Goal: Navigation & Orientation: Find specific page/section

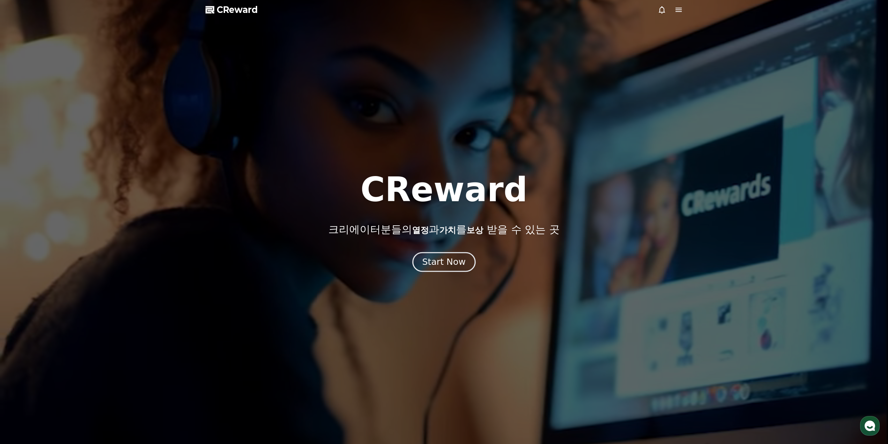
click at [451, 259] on div "Start Now" at bounding box center [443, 262] width 43 height 12
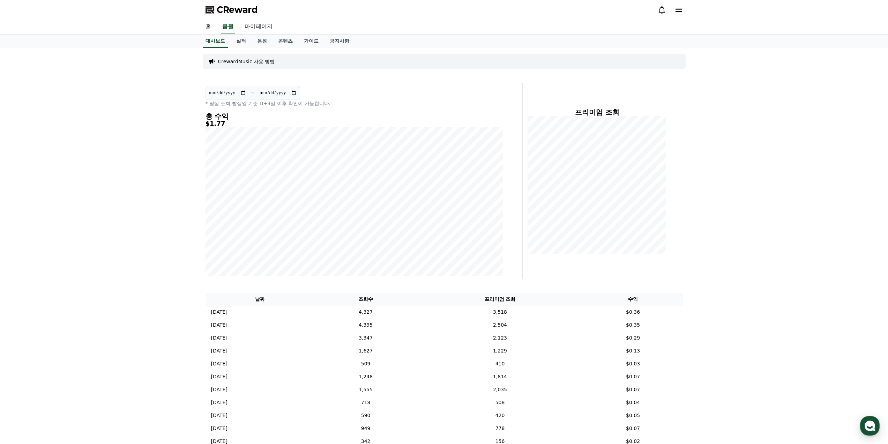
click at [265, 27] on link "마이페이지" at bounding box center [258, 27] width 39 height 15
select select "**********"
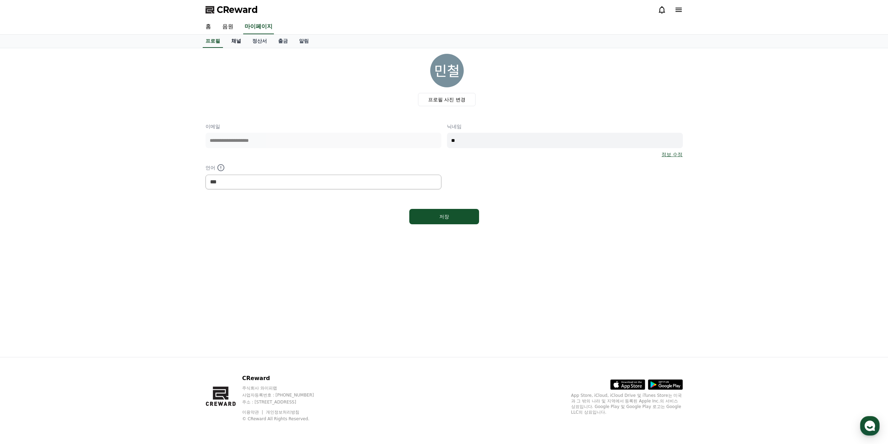
click at [240, 42] on link "채널" at bounding box center [236, 41] width 21 height 13
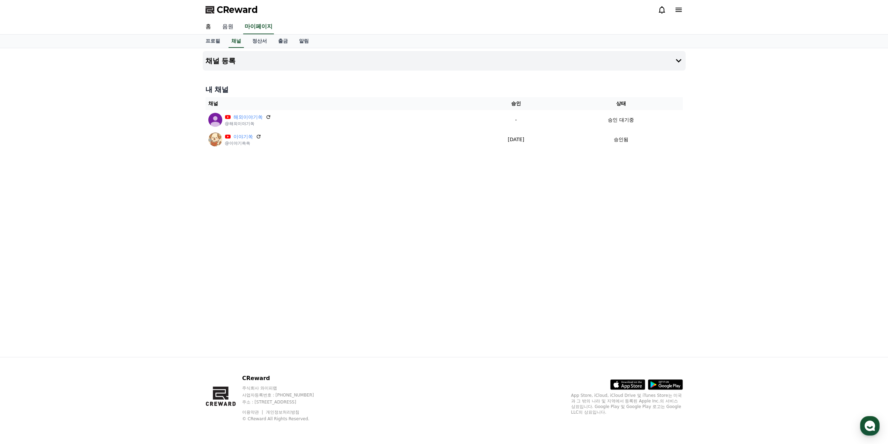
click at [229, 29] on link "음원" at bounding box center [228, 27] width 22 height 15
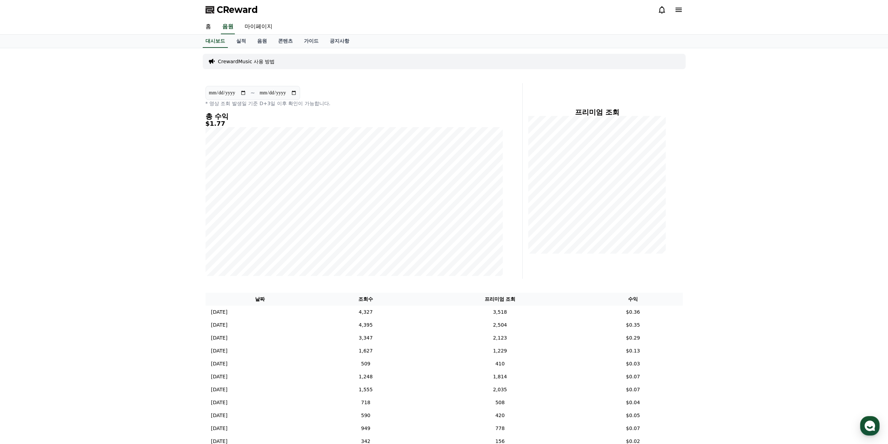
click at [212, 121] on h5 "$1.77" at bounding box center [354, 123] width 297 height 7
click at [257, 43] on link "음원" at bounding box center [262, 41] width 21 height 13
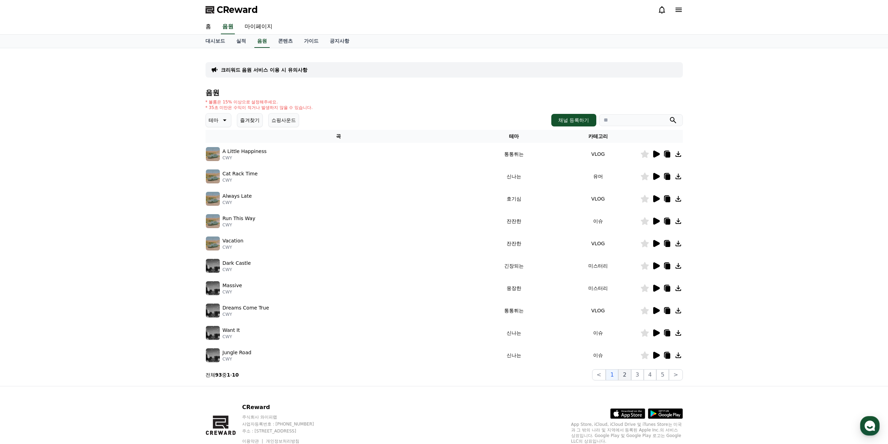
click at [630, 374] on button "2" at bounding box center [625, 374] width 13 height 11
click at [640, 376] on button "3" at bounding box center [637, 374] width 13 height 11
